Goal: Transaction & Acquisition: Purchase product/service

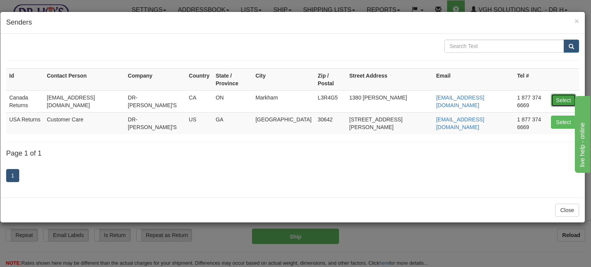
click at [566, 94] on button "Select" at bounding box center [563, 100] width 25 height 13
type input "Canada Returns"
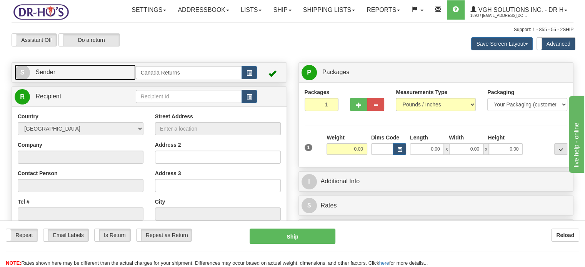
click at [100, 80] on link "S Sender" at bounding box center [75, 73] width 121 height 16
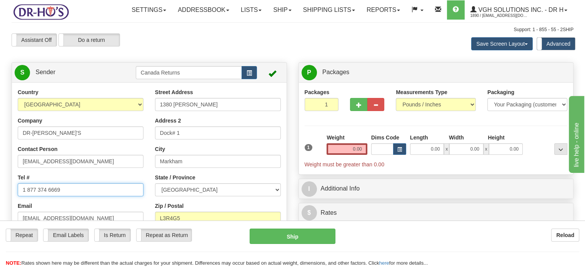
drag, startPoint x: 79, startPoint y: 208, endPoint x: 0, endPoint y: 207, distance: 79.2
paste input "7804896081"
type input "7804896081"
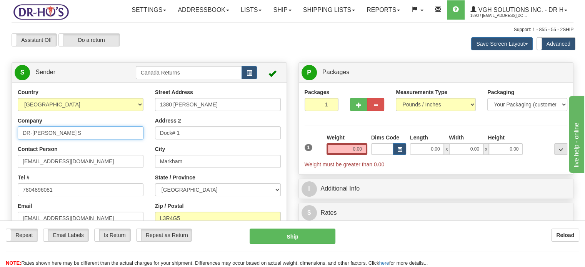
drag, startPoint x: 78, startPoint y: 150, endPoint x: 0, endPoint y: 153, distance: 78.5
paste input "[PERSON_NAME]"
type input "[PERSON_NAME]"
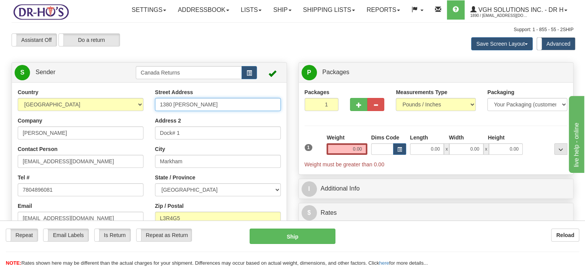
drag, startPoint x: 199, startPoint y: 125, endPoint x: 126, endPoint y: 125, distance: 73.1
click at [126, 125] on div "Country [GEOGRAPHIC_DATA] [GEOGRAPHIC_DATA] [GEOGRAPHIC_DATA] [GEOGRAPHIC_DATA]…" at bounding box center [149, 194] width 275 height 213
paste input "[STREET_ADDRESS]"
drag, startPoint x: 190, startPoint y: 122, endPoint x: 279, endPoint y: 127, distance: 88.6
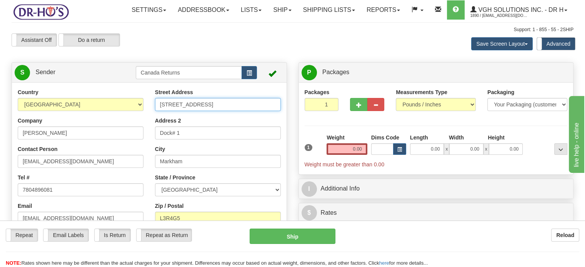
click at [279, 111] on input "[STREET_ADDRESS]" at bounding box center [218, 104] width 126 height 13
type input "[STREET_ADDRESS]"
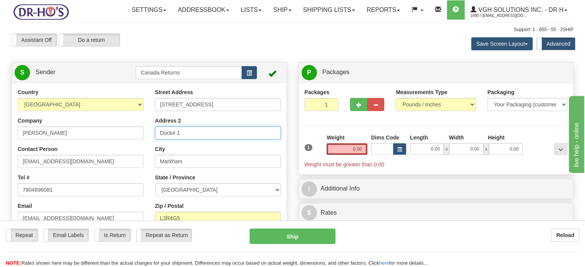
drag, startPoint x: 196, startPoint y: 152, endPoint x: 141, endPoint y: 150, distance: 55.0
click at [142, 150] on div "Country [GEOGRAPHIC_DATA] [GEOGRAPHIC_DATA] [GEOGRAPHIC_DATA] [GEOGRAPHIC_DATA]…" at bounding box center [149, 194] width 275 height 213
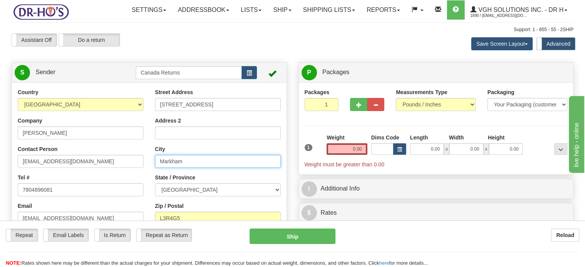
drag, startPoint x: 211, startPoint y: 177, endPoint x: 140, endPoint y: 178, distance: 71.1
click at [146, 178] on div "Country [GEOGRAPHIC_DATA] [GEOGRAPHIC_DATA] [GEOGRAPHIC_DATA] [GEOGRAPHIC_DATA]…" at bounding box center [149, 194] width 275 height 213
paste input "[GEOGRAPHIC_DATA]"
drag, startPoint x: 187, startPoint y: 177, endPoint x: 222, endPoint y: 178, distance: 34.6
click at [222, 168] on input "[GEOGRAPHIC_DATA]" at bounding box center [218, 161] width 126 height 13
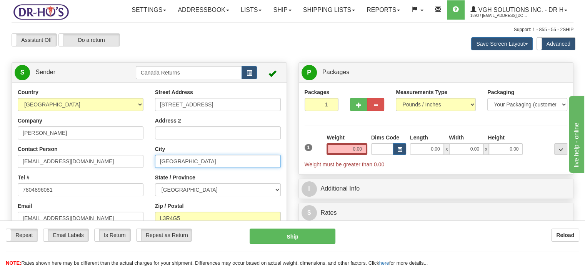
drag, startPoint x: 216, startPoint y: 178, endPoint x: 212, endPoint y: 179, distance: 4.2
click at [215, 168] on input "[GEOGRAPHIC_DATA]" at bounding box center [218, 161] width 126 height 13
click at [184, 168] on input "[GEOGRAPHIC_DATA]" at bounding box center [218, 161] width 126 height 13
drag, startPoint x: 185, startPoint y: 178, endPoint x: 272, endPoint y: 180, distance: 86.9
click at [271, 168] on input "[GEOGRAPHIC_DATA]" at bounding box center [218, 161] width 126 height 13
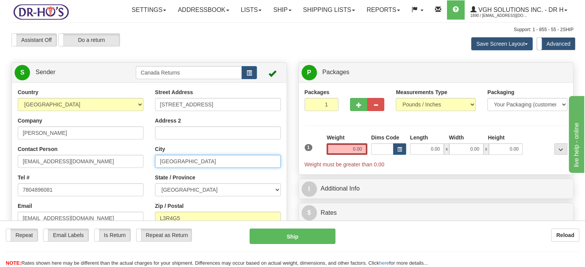
type input "[GEOGRAPHIC_DATA]"
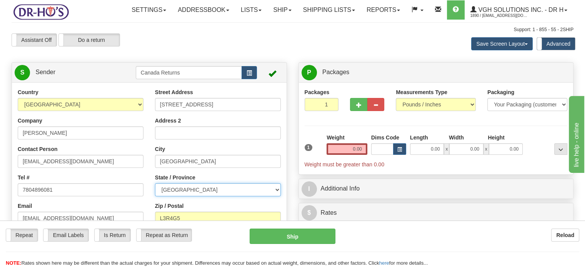
click at [271, 197] on select "[GEOGRAPHIC_DATA] [GEOGRAPHIC_DATA] [GEOGRAPHIC_DATA] [GEOGRAPHIC_DATA] [GEOGRA…" at bounding box center [218, 189] width 126 height 13
select select "AB"
click at [155, 197] on select "[GEOGRAPHIC_DATA] [GEOGRAPHIC_DATA] [GEOGRAPHIC_DATA] [GEOGRAPHIC_DATA] [GEOGRA…" at bounding box center [218, 189] width 126 height 13
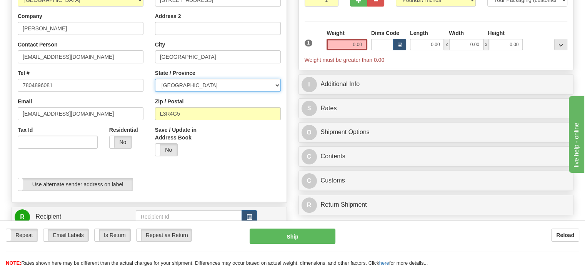
scroll to position [115, 0]
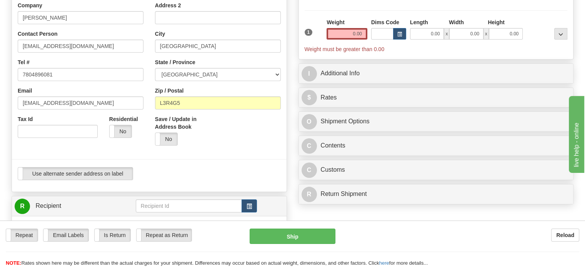
click at [198, 131] on div "Street Address [STREET_ADDRESS] Address 2 City [GEOGRAPHIC_DATA] State / Provin…" at bounding box center [217, 62] width 137 height 178
click at [195, 110] on input "L3R4G5" at bounding box center [218, 103] width 126 height 13
paste input "[GEOGRAPHIC_DATA], T5T3W5 [GEOGRAPHIC_DATA]"
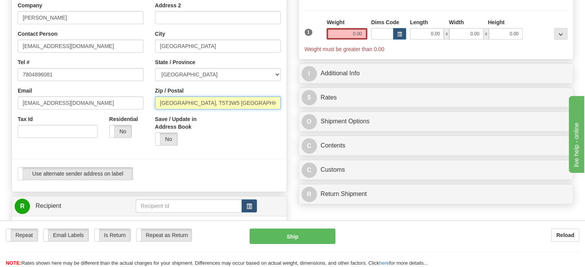
click at [181, 110] on input "[GEOGRAPHIC_DATA], T5T3W5 [GEOGRAPHIC_DATA]" at bounding box center [218, 103] width 126 height 13
click at [178, 110] on input "[GEOGRAPHIC_DATA], T5T3W5 [GEOGRAPHIC_DATA]" at bounding box center [218, 103] width 126 height 13
click at [180, 110] on input "[GEOGRAPHIC_DATA], T5T3W5 [GEOGRAPHIC_DATA]" at bounding box center [218, 103] width 126 height 13
click at [226, 110] on input "T5T3W5 [GEOGRAPHIC_DATA]" at bounding box center [218, 103] width 126 height 13
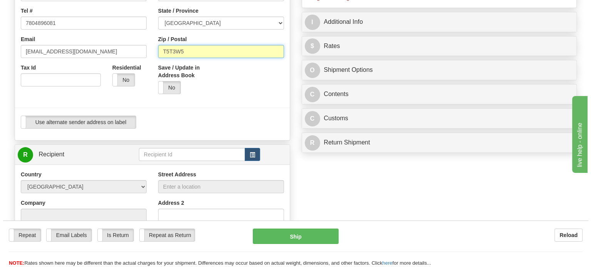
scroll to position [231, 0]
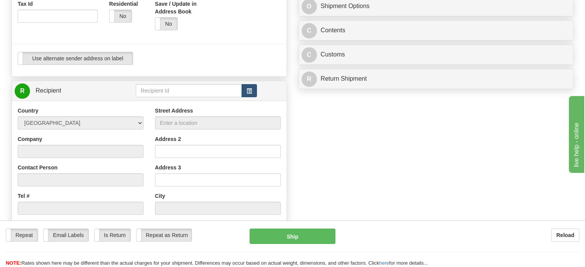
type input "T5T3W5"
click at [247, 94] on span "button" at bounding box center [249, 91] width 5 height 5
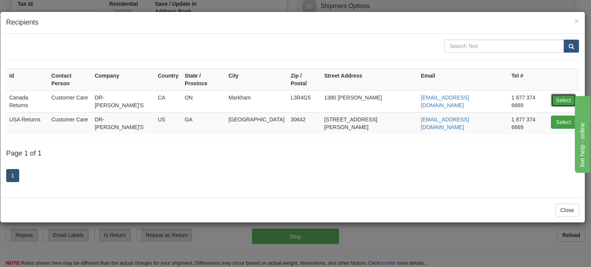
drag, startPoint x: 569, startPoint y: 89, endPoint x: 564, endPoint y: 90, distance: 5.4
click at [569, 94] on button "Select" at bounding box center [563, 100] width 25 height 13
type input "Canada Returns"
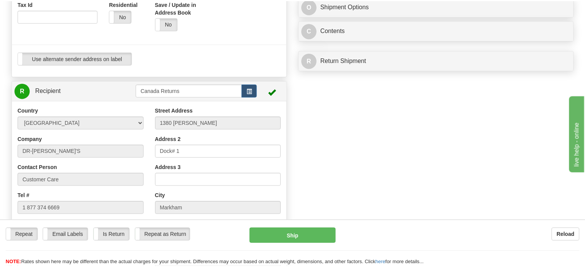
scroll to position [33, 0]
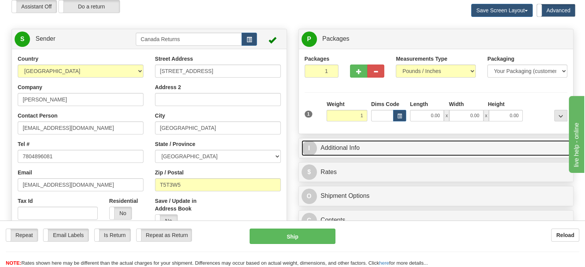
type input "1.00"
click at [356, 156] on link "I Additional Info" at bounding box center [435, 148] width 269 height 16
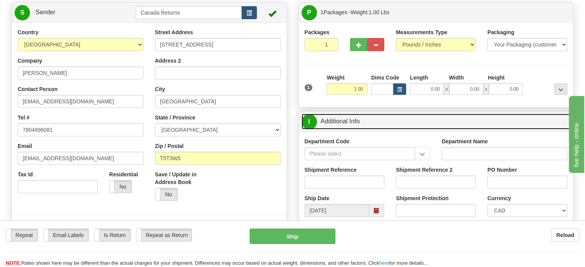
scroll to position [110, 0]
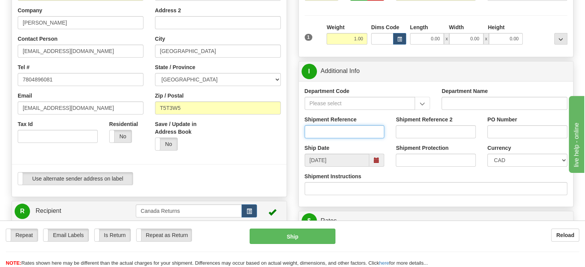
click at [339, 138] on input "Shipment Reference" at bounding box center [345, 131] width 80 height 13
paste input "1207461"
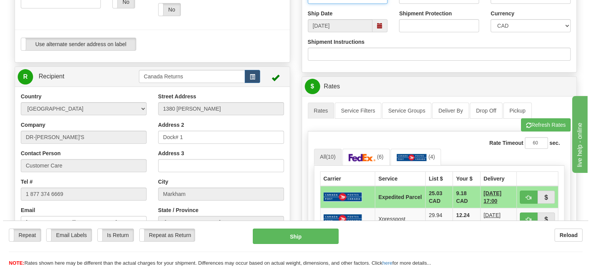
scroll to position [303, 0]
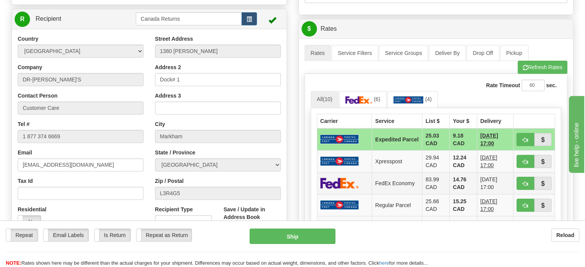
type input "1207461"
click at [393, 194] on td "FedEx Economy" at bounding box center [397, 183] width 50 height 22
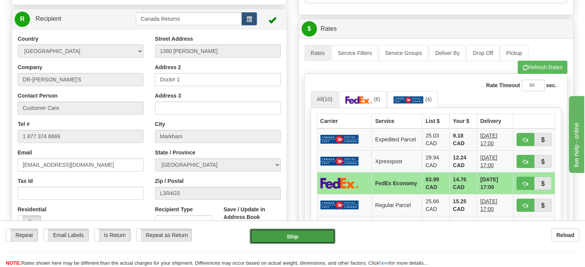
click at [299, 241] on button "Ship" at bounding box center [293, 236] width 86 height 15
type input "20"
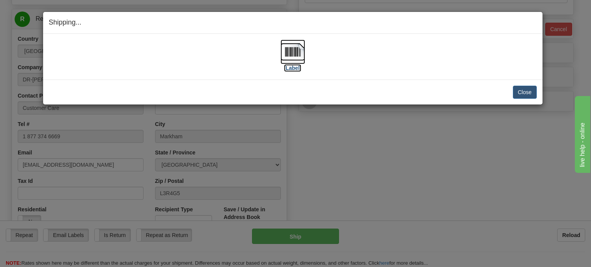
click at [286, 51] on img at bounding box center [292, 52] width 25 height 25
click at [115, 81] on div "Close [PERSON_NAME] Shipment and Quit Pickup Quit Pickup ONLY" at bounding box center [292, 92] width 499 height 25
